Goal: Task Accomplishment & Management: Complete application form

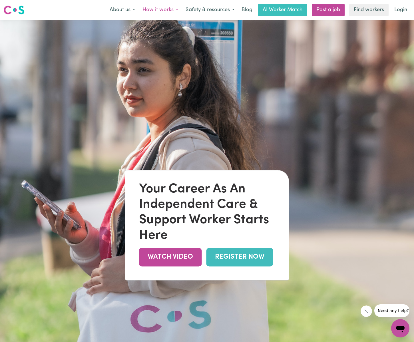
click at [155, 9] on button "How it works" at bounding box center [160, 10] width 43 height 12
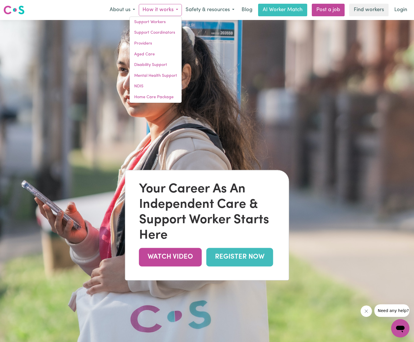
click at [324, 89] on img at bounding box center [207, 191] width 414 height 342
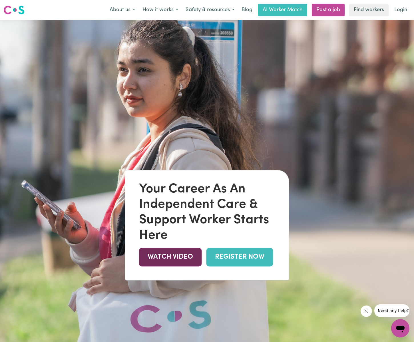
click at [167, 259] on link "WATCH VIDEO" at bounding box center [170, 257] width 63 height 19
click at [165, 7] on button "How it works" at bounding box center [160, 10] width 43 height 12
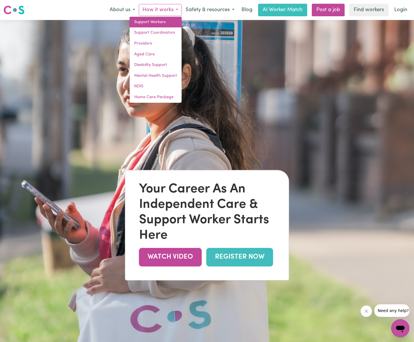
click at [159, 24] on link "Support Workers" at bounding box center [156, 22] width 52 height 11
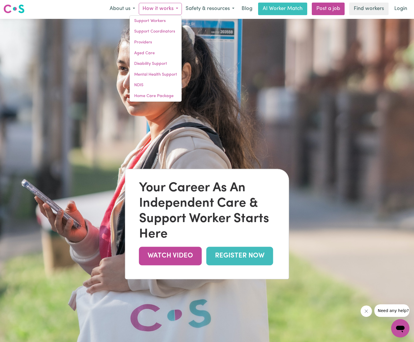
click at [274, 56] on img at bounding box center [207, 190] width 414 height 342
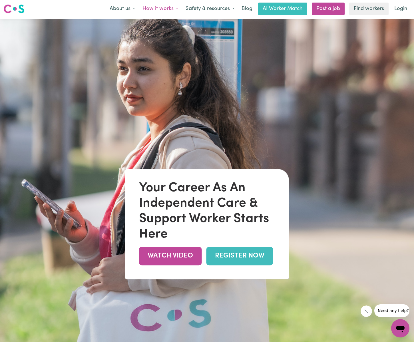
click at [159, 9] on button "How it works" at bounding box center [160, 9] width 43 height 12
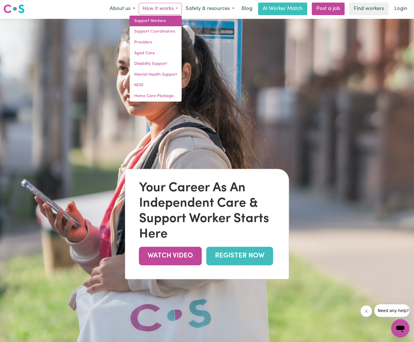
click at [157, 20] on link "Support Workers" at bounding box center [156, 21] width 52 height 11
click at [223, 31] on img at bounding box center [207, 190] width 414 height 342
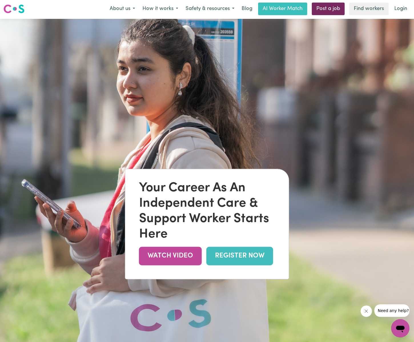
click at [327, 10] on link "Post a job" at bounding box center [328, 9] width 33 height 13
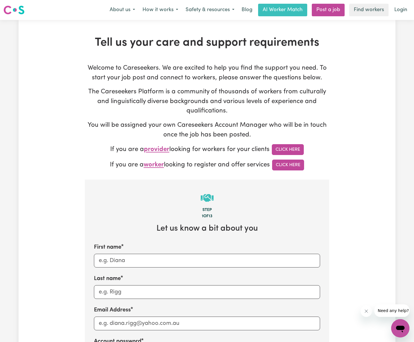
click at [12, 10] on img at bounding box center [13, 10] width 21 height 10
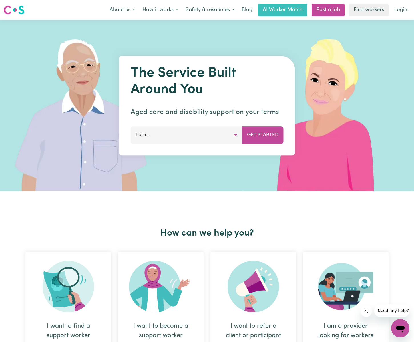
click at [205, 132] on button "I am..." at bounding box center [187, 134] width 112 height 17
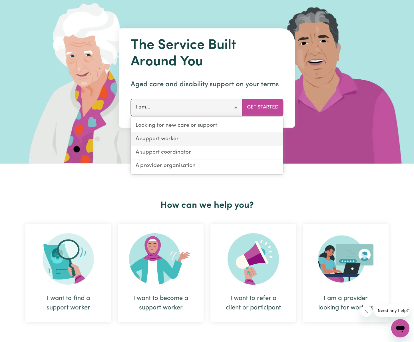
scroll to position [27, 0]
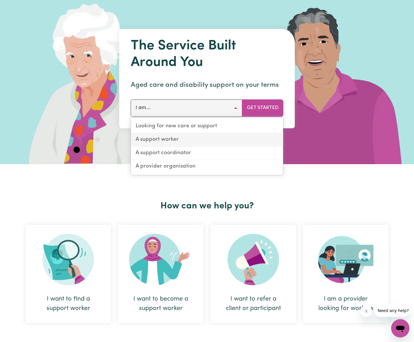
click at [201, 142] on link "A support worker" at bounding box center [207, 139] width 152 height 13
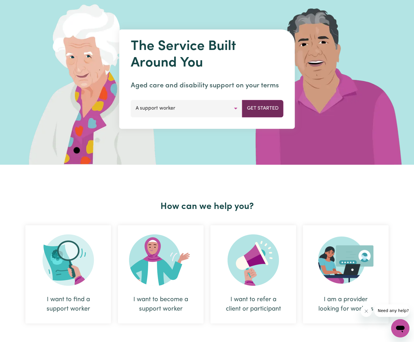
click at [266, 108] on button "Get Started" at bounding box center [262, 108] width 41 height 17
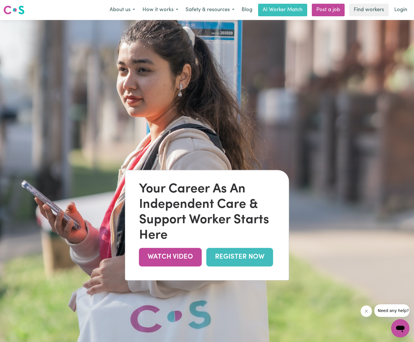
click at [247, 252] on link "REGISTER NOW" at bounding box center [239, 257] width 67 height 19
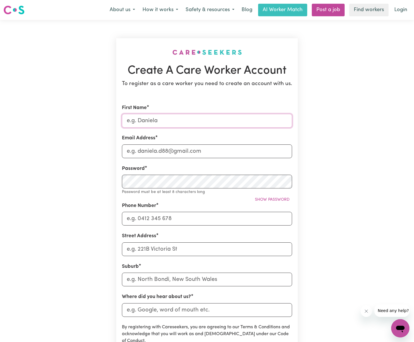
click at [160, 123] on input "First Name" at bounding box center [207, 121] width 170 height 14
type input "[PERSON_NAME]"
click at [173, 151] on input "Email Address" at bounding box center [207, 151] width 170 height 14
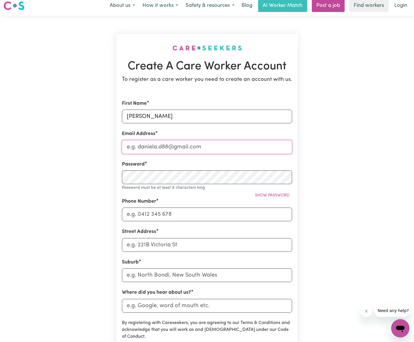
scroll to position [4, 0]
click at [173, 150] on input "Email Address" at bounding box center [207, 147] width 170 height 14
click at [177, 148] on input "Email Address" at bounding box center [207, 147] width 170 height 14
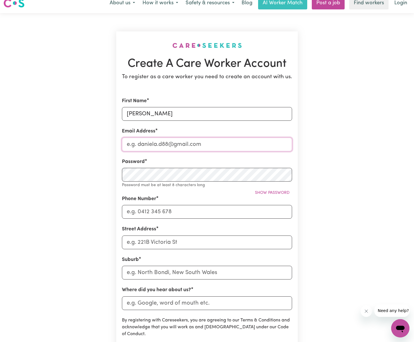
scroll to position [6, 0]
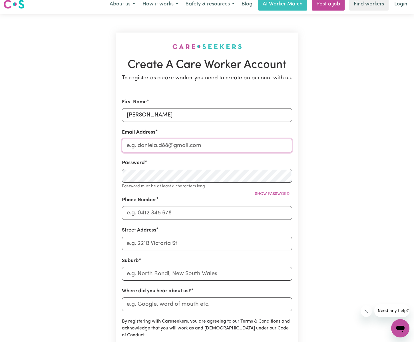
click at [189, 146] on input "Email Address" at bounding box center [207, 146] width 170 height 14
type input "[EMAIL_ADDRESS][DOMAIN_NAME]"
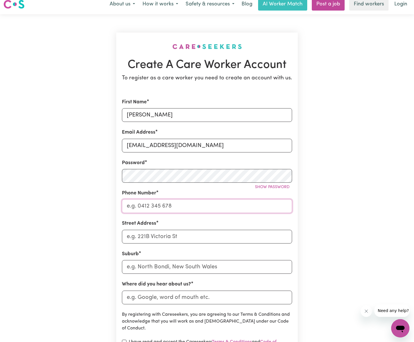
click at [178, 205] on input "Phone Number" at bounding box center [207, 206] width 170 height 14
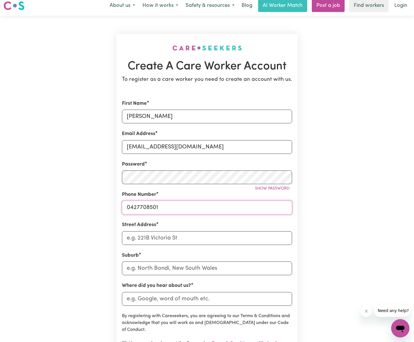
scroll to position [4, 0]
type input "0427708501"
click at [238, 235] on input "Street Address" at bounding box center [207, 239] width 170 height 14
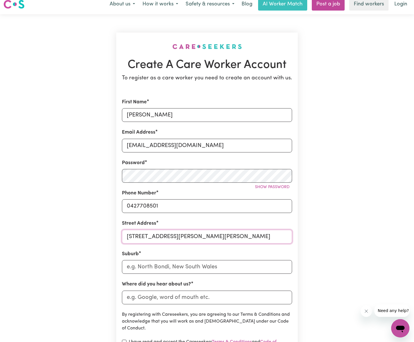
drag, startPoint x: 187, startPoint y: 237, endPoint x: 262, endPoint y: 236, distance: 75.0
click at [262, 236] on input "[STREET_ADDRESS][PERSON_NAME][PERSON_NAME]" at bounding box center [207, 237] width 170 height 14
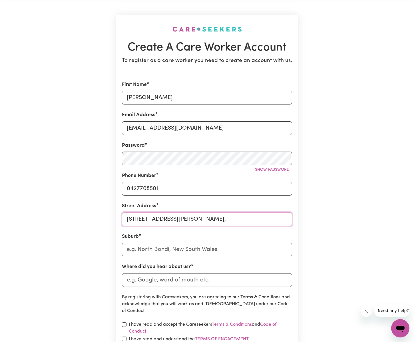
scroll to position [25, 0]
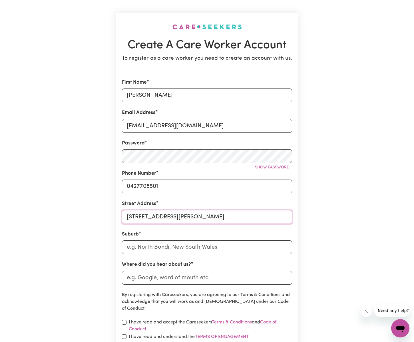
type input "[STREET_ADDRESS][PERSON_NAME],"
click at [191, 249] on input "text" at bounding box center [207, 247] width 170 height 14
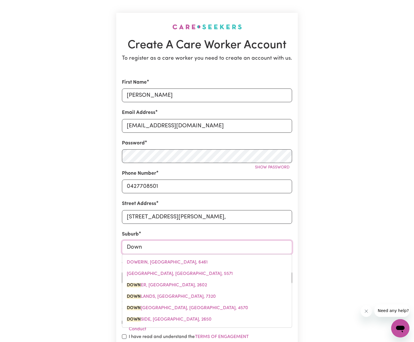
type input "Downs"
type input "[GEOGRAPHIC_DATA], [GEOGRAPHIC_DATA], 4570"
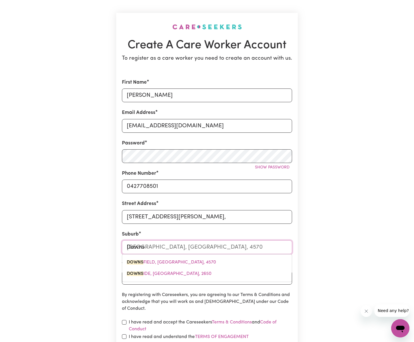
type input "Downsf"
type input "DownsfIELD, [GEOGRAPHIC_DATA], 4570"
type input "Downsfi"
type input "DownsfiELD, [GEOGRAPHIC_DATA], 4570"
type input "Downsfie"
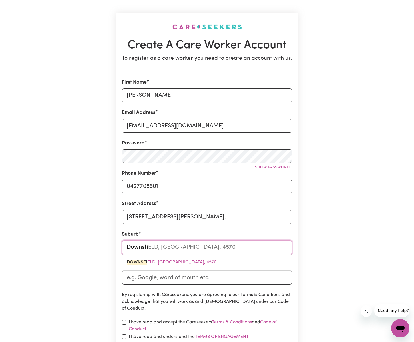
type input "DownsfieLD, [GEOGRAPHIC_DATA], 4570"
type input "Downsfiel"
type input "DownsfielD, [GEOGRAPHIC_DATA], 4570"
type input "Downsfield"
type input "Downsfield, [GEOGRAPHIC_DATA], 4570"
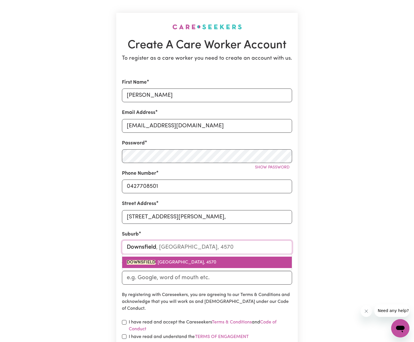
click at [189, 260] on span "DOWNSFIELD , [GEOGRAPHIC_DATA], 4570" at bounding box center [172, 262] width 90 height 5
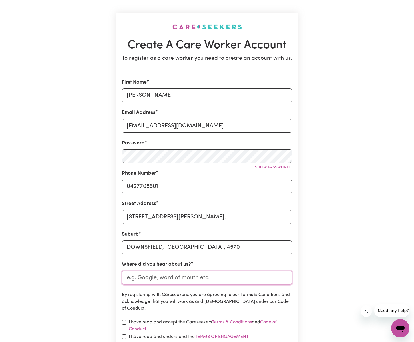
click at [183, 280] on input "Where did you hear about us?" at bounding box center [207, 278] width 170 height 14
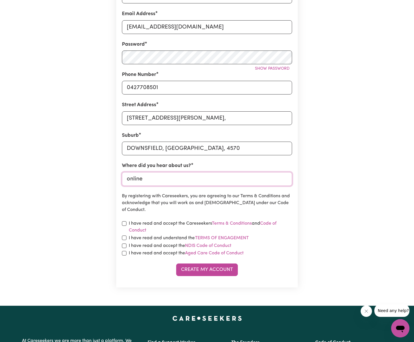
scroll to position [125, 0]
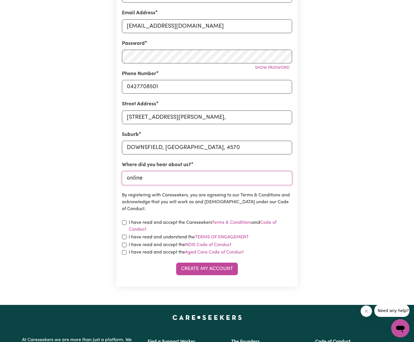
type input "online"
click at [124, 222] on input "checkbox" at bounding box center [124, 222] width 5 height 5
checkbox input "true"
click at [124, 235] on input "checkbox" at bounding box center [124, 237] width 5 height 5
checkbox input "true"
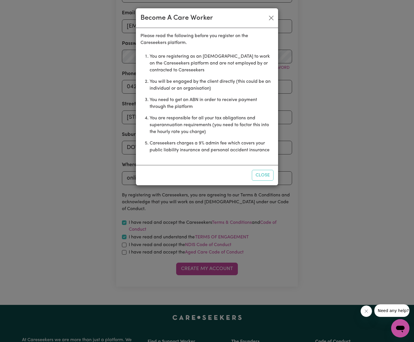
click at [124, 245] on div "Become A Care Worker Please read the following before you register on the Cares…" at bounding box center [207, 171] width 414 height 342
click at [124, 252] on div "Become A Care Worker Please read the following before you register on the Cares…" at bounding box center [207, 171] width 414 height 342
click at [260, 176] on button "Close" at bounding box center [263, 175] width 22 height 11
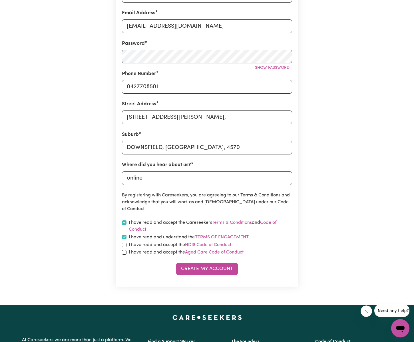
click at [127, 245] on div "I have read and accept the NDIS Code of Conduct" at bounding box center [207, 244] width 170 height 7
click at [124, 245] on input "checkbox" at bounding box center [124, 245] width 5 height 5
checkbox input "true"
drag, startPoint x: 124, startPoint y: 253, endPoint x: 160, endPoint y: 259, distance: 36.8
click at [124, 253] on input "checkbox" at bounding box center [124, 252] width 5 height 5
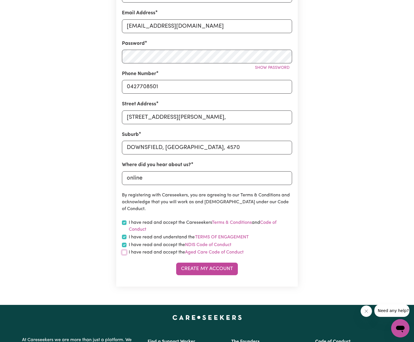
checkbox input "true"
click at [208, 270] on button "Create My Account" at bounding box center [207, 268] width 62 height 13
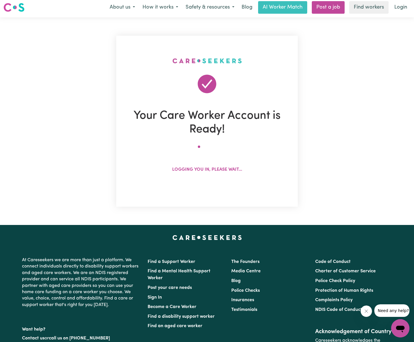
scroll to position [0, 0]
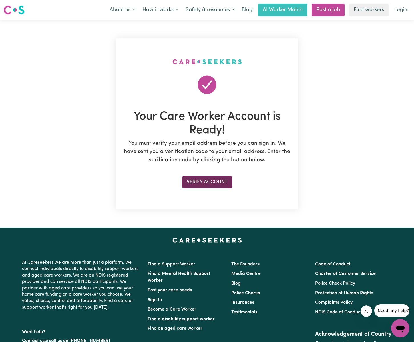
click at [205, 184] on button "Verify Account" at bounding box center [207, 182] width 51 height 13
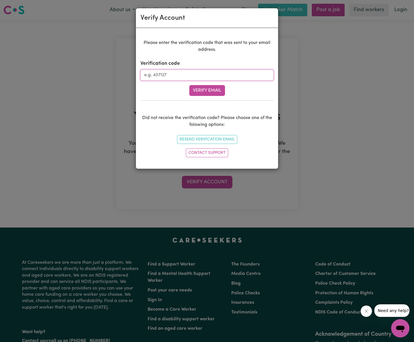
click at [219, 73] on input "Verification code" at bounding box center [206, 75] width 133 height 11
paste input "754617"
type input "754617"
click at [206, 92] on button "Verify Email" at bounding box center [207, 90] width 36 height 11
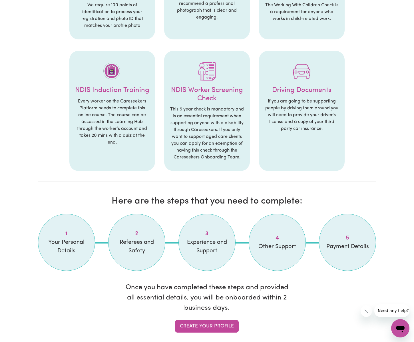
scroll to position [296, 0]
click at [60, 245] on span "Your Personal Details" at bounding box center [66, 246] width 43 height 17
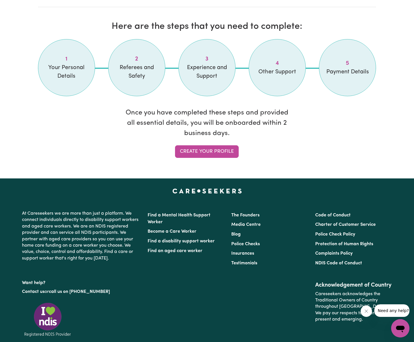
scroll to position [476, 0]
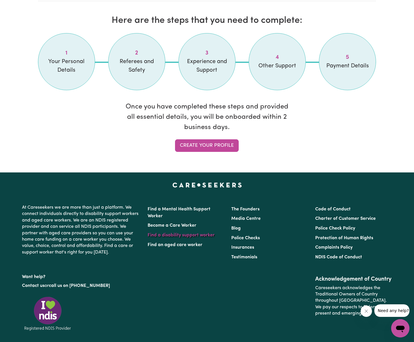
click at [182, 236] on link "Find a disability support worker" at bounding box center [181, 235] width 67 height 5
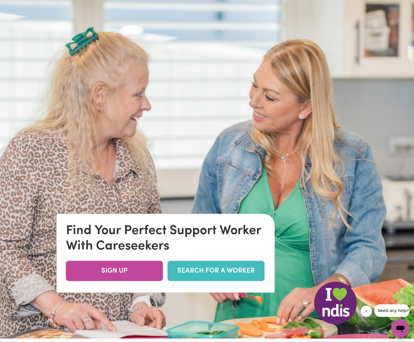
scroll to position [24, 0]
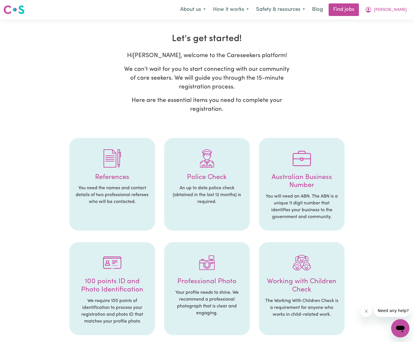
click at [213, 178] on h4 "Police Check" at bounding box center [207, 177] width 74 height 8
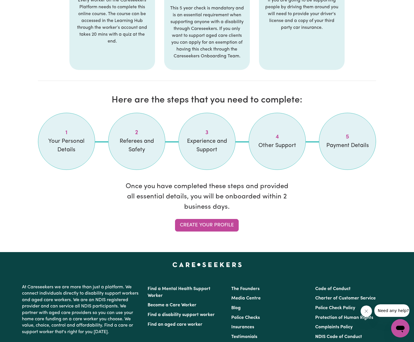
scroll to position [398, 0]
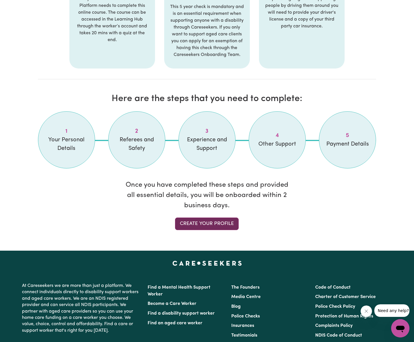
click at [213, 228] on link "Create your profile" at bounding box center [207, 223] width 64 height 13
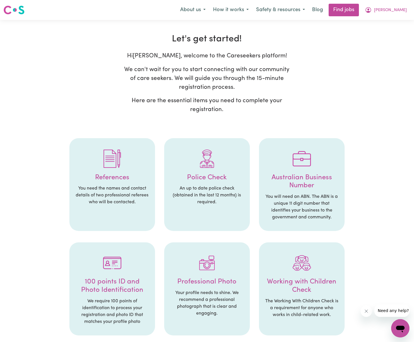
select select "Studying a healthcare related degree or qualification"
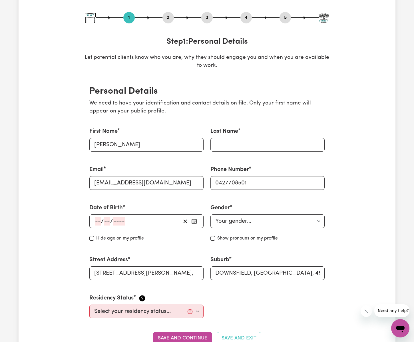
scroll to position [67, 0]
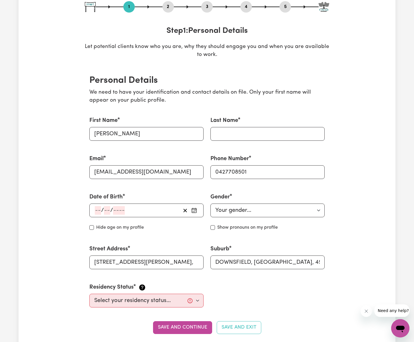
click at [194, 210] on icon "button" at bounding box center [194, 210] width 6 height 6
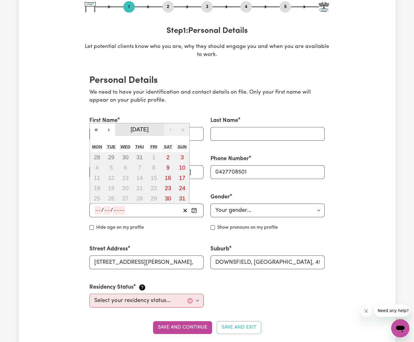
click at [156, 132] on button "[DATE]" at bounding box center [139, 129] width 49 height 13
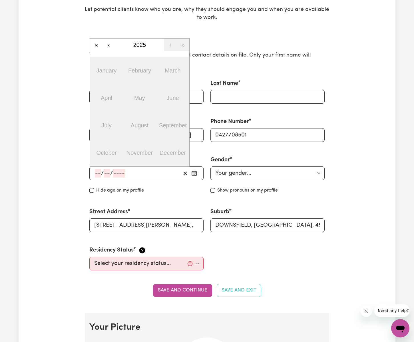
scroll to position [104, 0]
click at [131, 171] on div "/ /" at bounding box center [137, 172] width 86 height 9
type input "20"
type input "12"
type input "196"
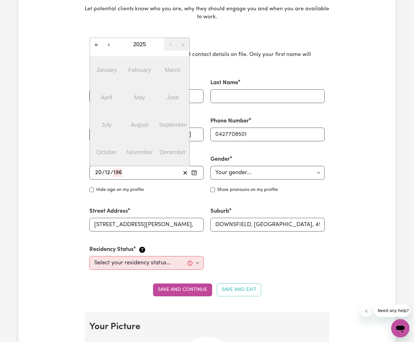
type input "[DATE]"
type input "1964"
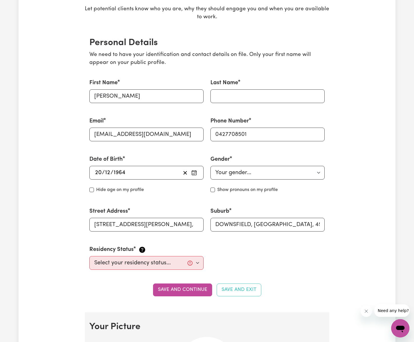
click at [149, 205] on div "Street Address [STREET_ADDRESS][PERSON_NAME]," at bounding box center [146, 219] width 121 height 38
click at [252, 175] on select "Your gender... [DEMOGRAPHIC_DATA] [DEMOGRAPHIC_DATA] [DEMOGRAPHIC_DATA] Other P…" at bounding box center [267, 173] width 114 height 14
select select "[DEMOGRAPHIC_DATA]"
click at [168, 268] on select "Select your residency status... [DEMOGRAPHIC_DATA] citizen Australian PR [DEMOG…" at bounding box center [146, 263] width 114 height 14
select select "[DEMOGRAPHIC_DATA] Citizen"
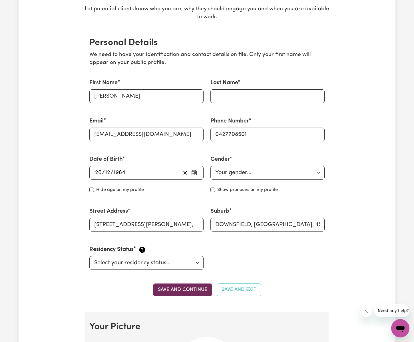
click at [196, 290] on button "Save and continue" at bounding box center [182, 289] width 59 height 13
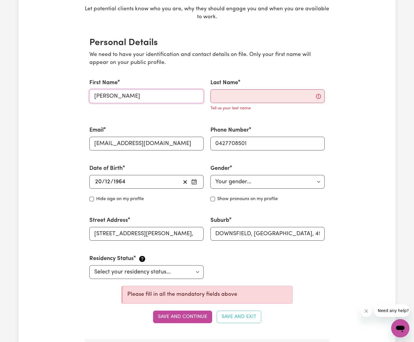
drag, startPoint x: 120, startPoint y: 96, endPoint x: 136, endPoint y: 96, distance: 16.8
click at [136, 96] on input "[PERSON_NAME]" at bounding box center [146, 96] width 114 height 14
type input "[PERSON_NAME]"
click at [223, 95] on input "Last Name" at bounding box center [267, 96] width 114 height 14
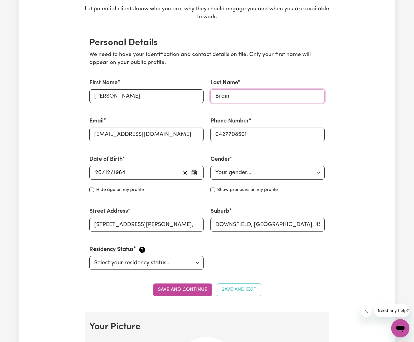
type input "Brain"
click at [184, 292] on button "Save and continue" at bounding box center [182, 289] width 59 height 13
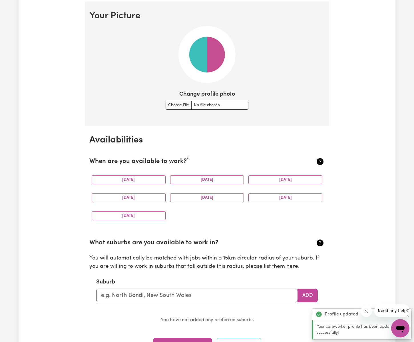
scroll to position [417, 0]
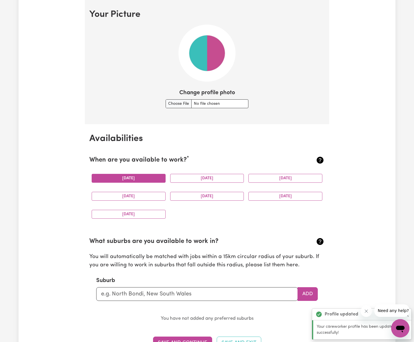
click at [154, 177] on button "[DATE]" at bounding box center [129, 178] width 74 height 9
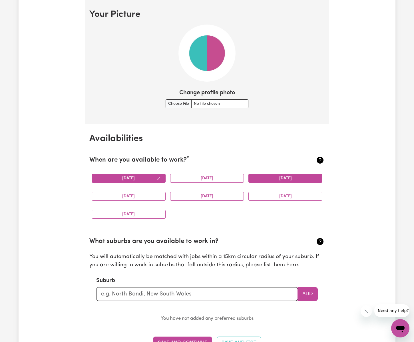
drag, startPoint x: 196, startPoint y: 177, endPoint x: 280, endPoint y: 177, distance: 83.6
click at [196, 177] on button "[DATE]" at bounding box center [207, 178] width 74 height 9
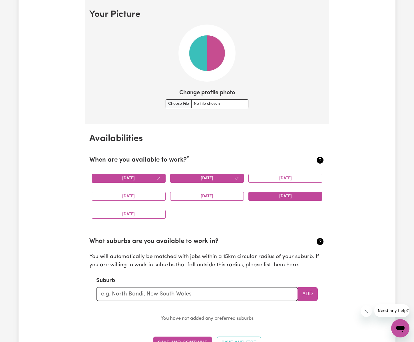
drag, startPoint x: 280, startPoint y: 177, endPoint x: 275, endPoint y: 195, distance: 19.2
click at [280, 177] on button "[DATE]" at bounding box center [285, 178] width 74 height 9
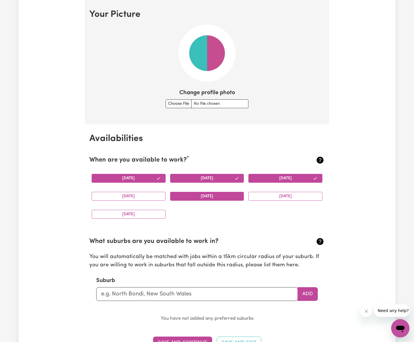
drag, startPoint x: 275, startPoint y: 193, endPoint x: 230, endPoint y: 193, distance: 45.1
click at [274, 193] on button "[DATE]" at bounding box center [285, 196] width 74 height 9
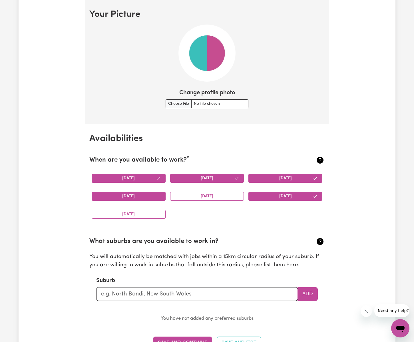
drag, startPoint x: 228, startPoint y: 193, endPoint x: 127, endPoint y: 196, distance: 100.5
click at [222, 193] on button "[DATE]" at bounding box center [207, 196] width 74 height 9
drag, startPoint x: 127, startPoint y: 196, endPoint x: 126, endPoint y: 200, distance: 3.4
click at [127, 196] on button "[DATE]" at bounding box center [129, 196] width 74 height 9
click at [130, 212] on button "[DATE]" at bounding box center [129, 214] width 74 height 9
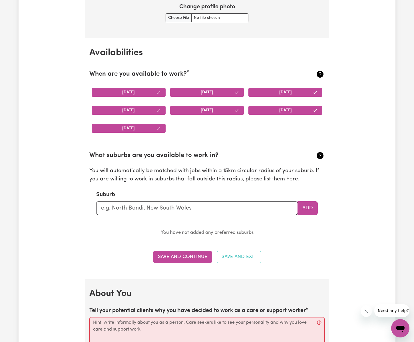
scroll to position [508, 0]
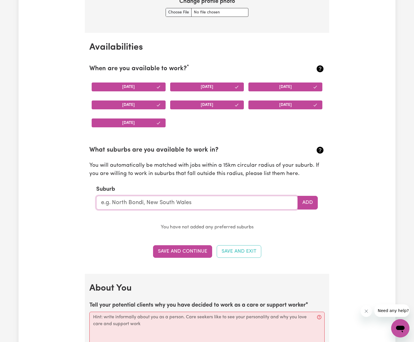
click at [243, 200] on input "text" at bounding box center [196, 203] width 201 height 14
type input "DOWNSFIELD"
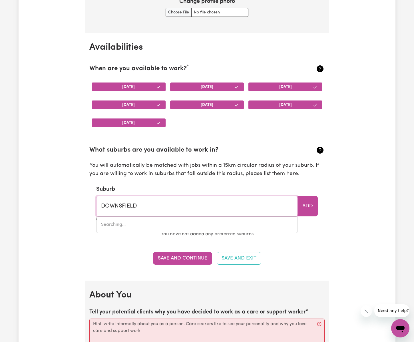
type input "DOWNSFIELD, [GEOGRAPHIC_DATA], 4570"
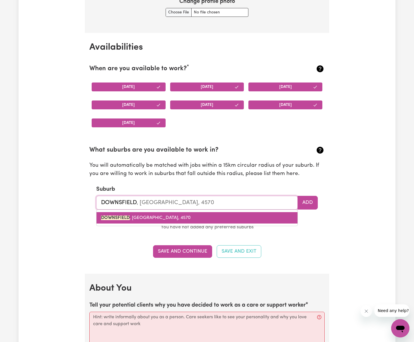
click at [176, 217] on link "DOWNSFIELD , [GEOGRAPHIC_DATA], 4570" at bounding box center [196, 217] width 201 height 11
type input "DOWNSFIELD, [GEOGRAPHIC_DATA], 4570"
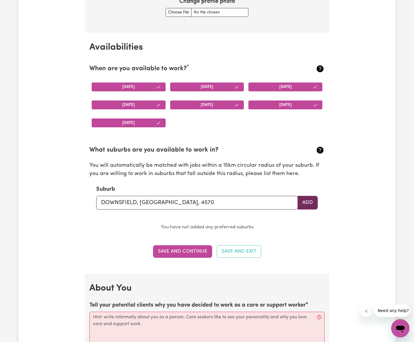
click at [304, 205] on button "Add" at bounding box center [307, 203] width 20 height 14
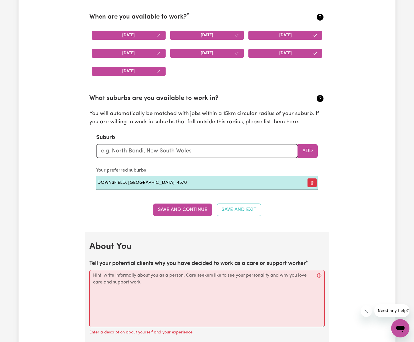
scroll to position [564, 0]
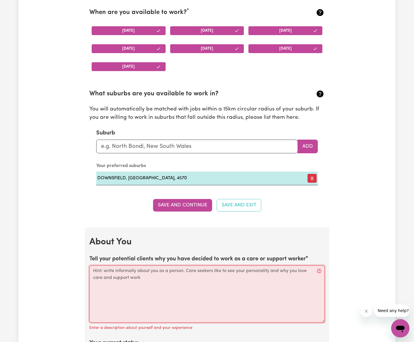
click at [180, 278] on textarea "Tell your potential clients why you have decided to work as a care or support w…" at bounding box center [206, 293] width 235 height 57
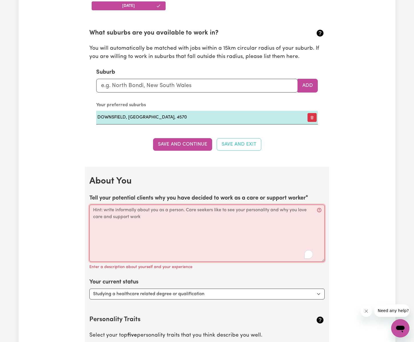
scroll to position [626, 0]
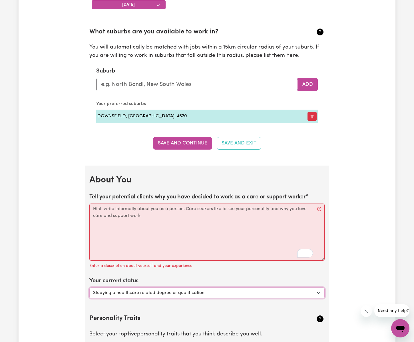
click at [210, 292] on select "Select... Studying a healthcare related degree or qualification Studying a non-…" at bounding box center [206, 292] width 235 height 11
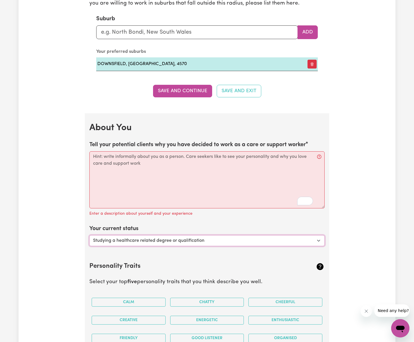
scroll to position [688, 0]
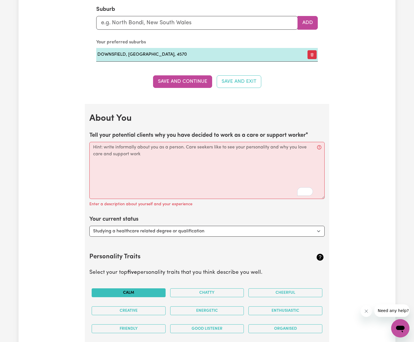
click at [144, 288] on button "Calm" at bounding box center [129, 292] width 74 height 9
click at [220, 291] on button "Chatty" at bounding box center [207, 292] width 74 height 9
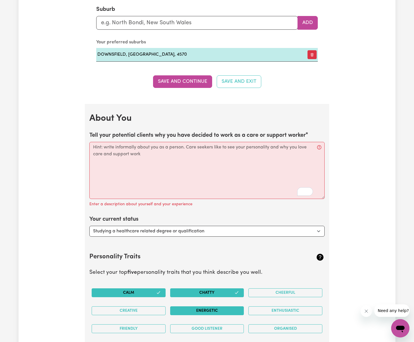
drag, startPoint x: 267, startPoint y: 290, endPoint x: 181, endPoint y: 310, distance: 87.6
click at [267, 290] on button "Cheerful" at bounding box center [285, 292] width 74 height 9
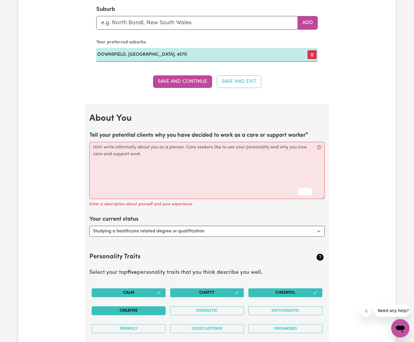
click at [150, 312] on button "Creative" at bounding box center [129, 310] width 74 height 9
click at [199, 313] on button "Energetic" at bounding box center [207, 310] width 74 height 9
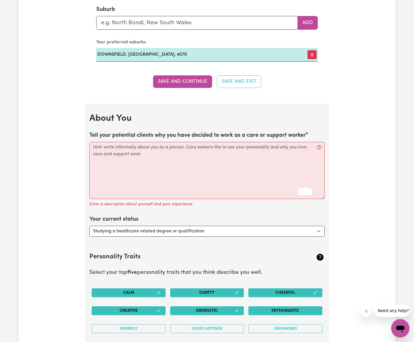
click at [274, 313] on button "Enthusiastic" at bounding box center [285, 310] width 74 height 9
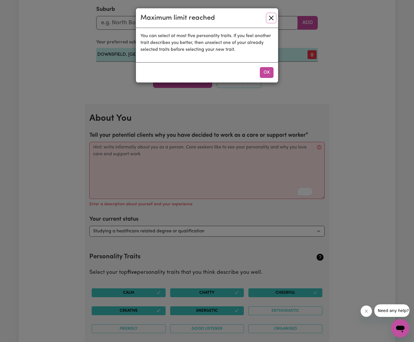
click at [270, 19] on button "Close" at bounding box center [270, 17] width 9 height 9
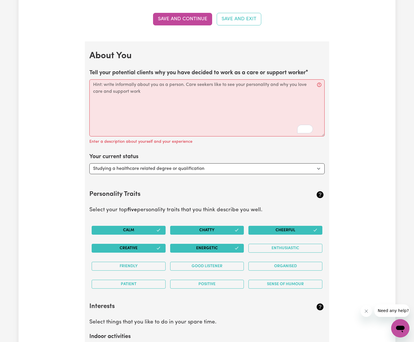
scroll to position [793, 0]
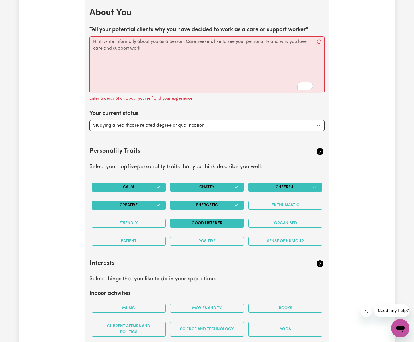
click at [209, 220] on button "Good Listener" at bounding box center [207, 223] width 74 height 9
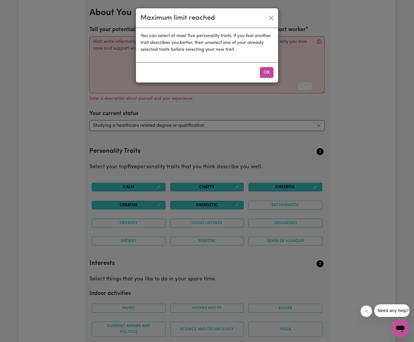
click at [228, 205] on div "Maximum limit reached You can select at most five personality traits. If you fe…" at bounding box center [207, 171] width 414 height 342
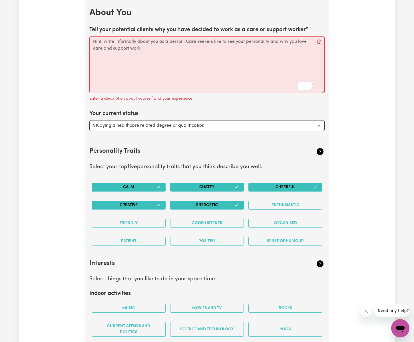
click at [218, 187] on button "Chatty" at bounding box center [207, 187] width 74 height 9
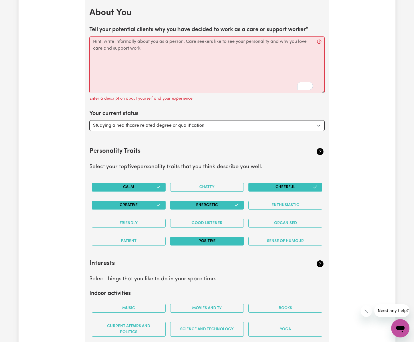
click at [210, 240] on button "Positive" at bounding box center [207, 241] width 74 height 9
click at [291, 186] on button "Cheerful" at bounding box center [285, 187] width 74 height 9
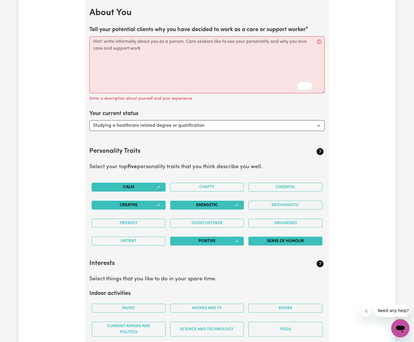
click at [279, 243] on button "Sense of Humour" at bounding box center [285, 241] width 74 height 9
click at [130, 222] on button "Friendly" at bounding box center [129, 223] width 74 height 9
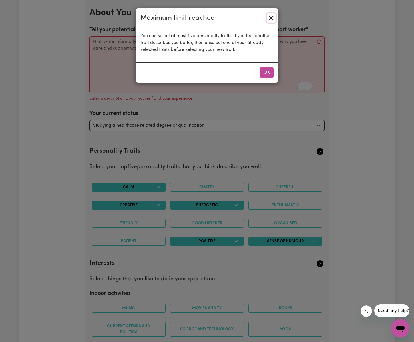
click at [269, 16] on button "Close" at bounding box center [270, 17] width 9 height 9
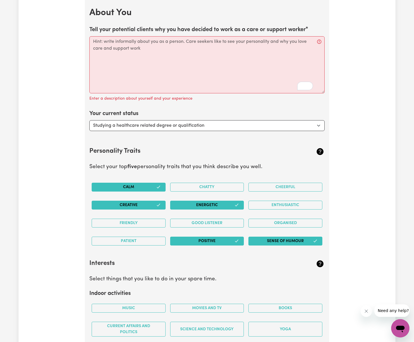
click at [136, 189] on button "Calm" at bounding box center [129, 187] width 74 height 9
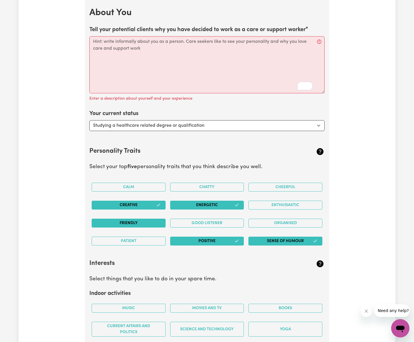
click at [130, 223] on button "Friendly" at bounding box center [129, 223] width 74 height 9
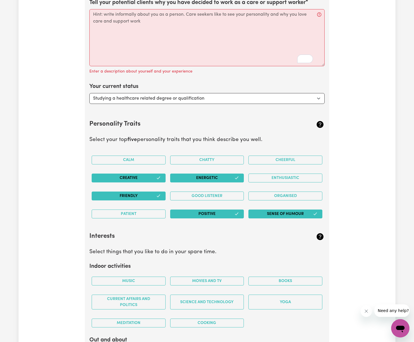
scroll to position [890, 0]
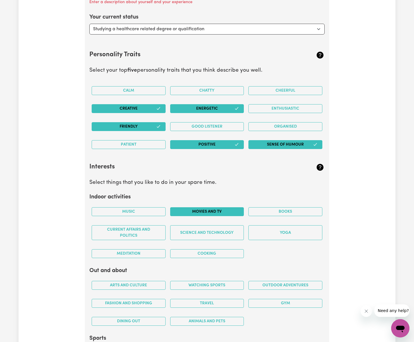
drag, startPoint x: 137, startPoint y: 211, endPoint x: 174, endPoint y: 213, distance: 37.4
click at [137, 211] on button "Music" at bounding box center [129, 211] width 74 height 9
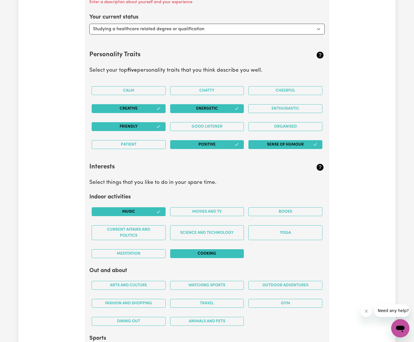
click at [213, 253] on button "Cooking" at bounding box center [207, 253] width 74 height 9
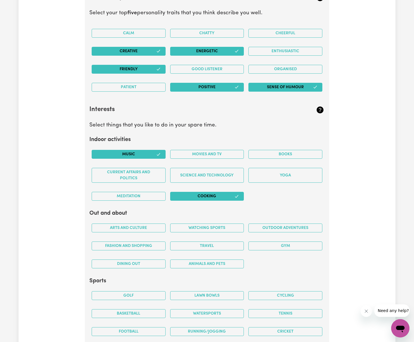
scroll to position [949, 0]
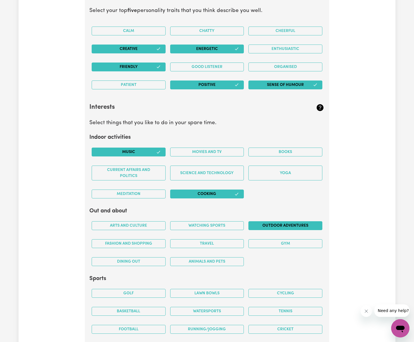
click at [292, 224] on button "Outdoor adventures" at bounding box center [285, 225] width 74 height 9
click at [220, 228] on button "Watching sports" at bounding box center [207, 225] width 74 height 9
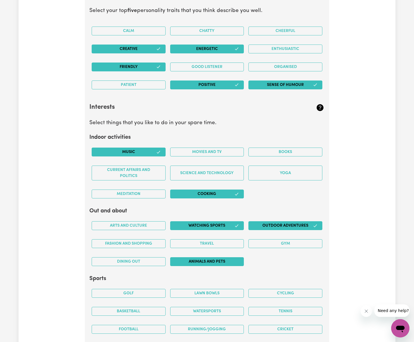
click at [219, 264] on button "Animals and pets" at bounding box center [207, 261] width 74 height 9
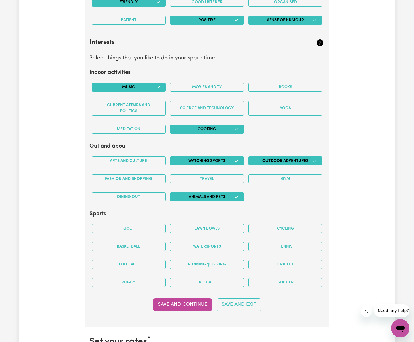
scroll to position [1047, 0]
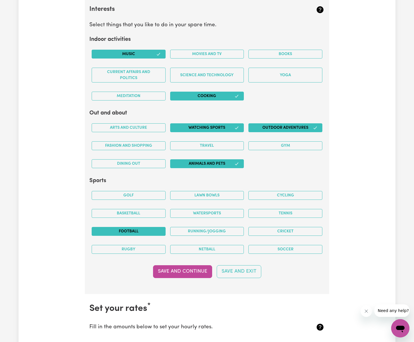
click at [124, 231] on button "Football" at bounding box center [129, 231] width 74 height 9
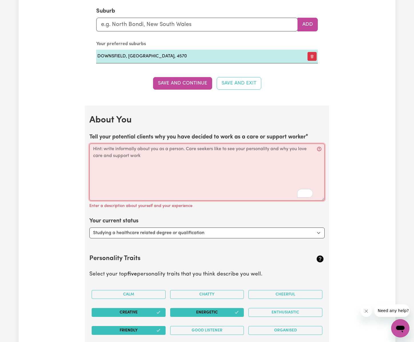
click at [151, 181] on textarea "Tell your potential clients why you have decided to work as a care or support w…" at bounding box center [206, 172] width 235 height 57
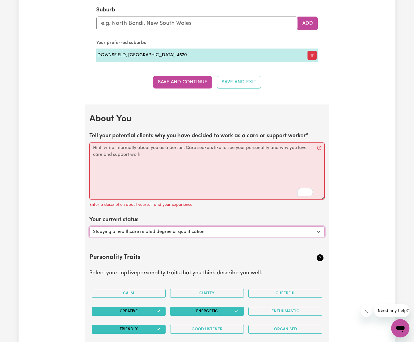
click at [179, 234] on select "Select... Studying a healthcare related degree or qualification Studying a non-…" at bounding box center [206, 231] width 235 height 11
select select "Looking for extra work to fill my week and/or weekends"
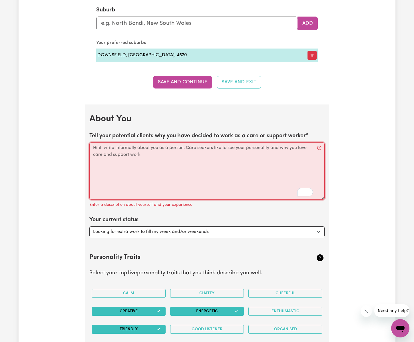
drag, startPoint x: 143, startPoint y: 154, endPoint x: 90, endPoint y: 142, distance: 54.5
click at [90, 142] on div "Tell your potential clients why you have decided to work as a care or support w…" at bounding box center [206, 170] width 235 height 77
paste textarea "[PERSON_NAME] I have been providing support services for over 30 years, helping…"
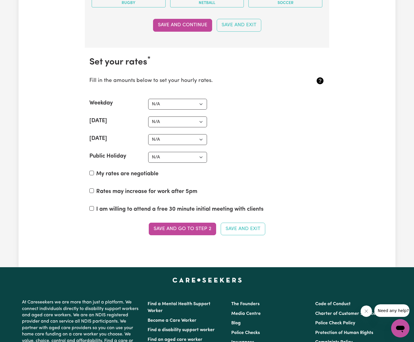
scroll to position [1290, 0]
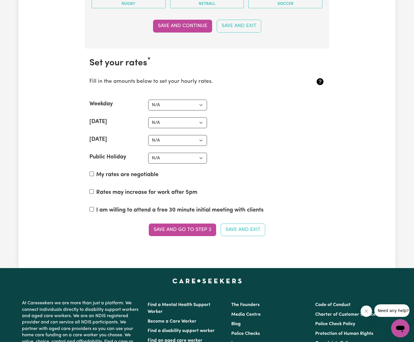
type textarea "[PERSON_NAME] I have been providing support services for over 30 years, helping…"
click at [193, 104] on select "N/A $37 $38 $39 $40 $41 $42 $43 $44 $45 $46 $47 $48 $49 $50 $51 $52 $53 $54 $55…" at bounding box center [177, 105] width 59 height 11
select select "67"
click at [176, 125] on select "N/A $37 $38 $39 $40 $41 $42 $43 $44 $45 $46 $47 $48 $49 $50 $51 $52 $53 $54 $55…" at bounding box center [177, 122] width 59 height 11
select select "95"
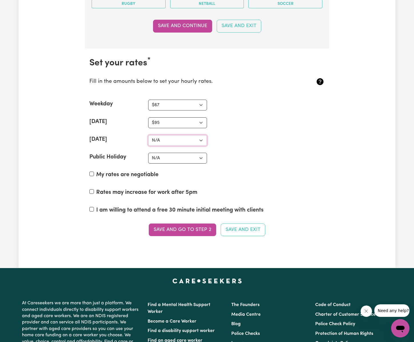
click at [198, 142] on select "N/A $37 $38 $39 $40 $41 $42 $43 $44 $45 $46 $47 $48 $49 $50 $51 $52 $53 $54 $55…" at bounding box center [177, 140] width 59 height 11
select select "120"
click at [187, 157] on select "N/A $37 $38 $39 $40 $41 $42 $43 $44 $45 $46 $47 $48 $49 $50 $51 $52 $53 $54 $55…" at bounding box center [177, 158] width 59 height 11
select select "120"
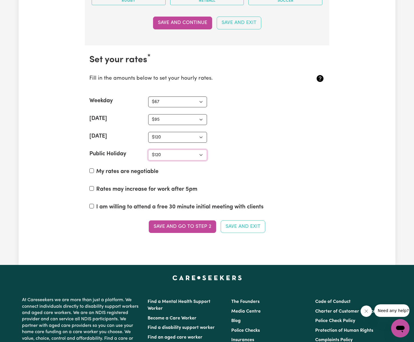
scroll to position [1293, 0]
click at [91, 207] on input "I am willing to attend a free 30 minute initial meeting with clients" at bounding box center [91, 206] width 5 height 5
checkbox input "true"
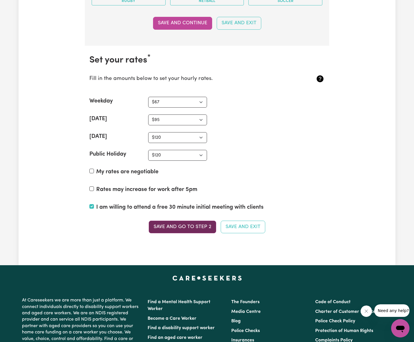
click at [196, 229] on button "Save and go to Step 2" at bounding box center [182, 227] width 67 height 13
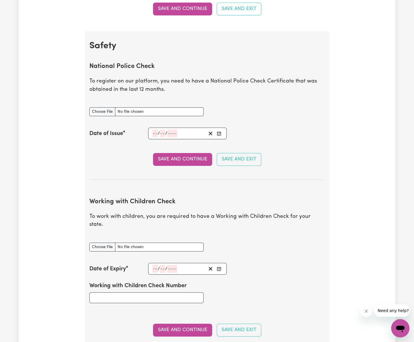
scroll to position [0, 0]
